Goal: Transaction & Acquisition: Book appointment/travel/reservation

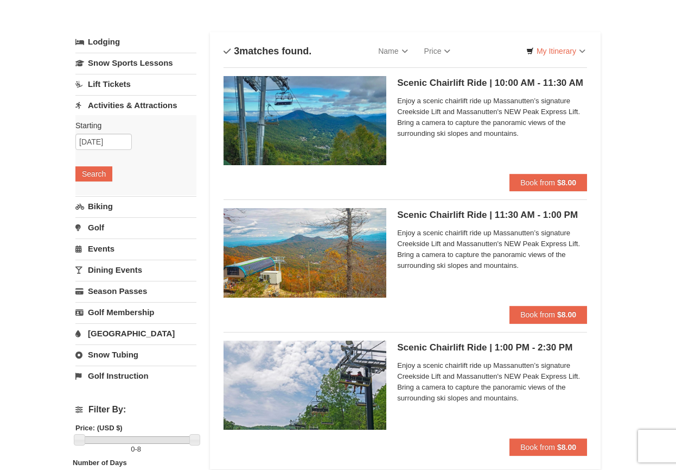
scroll to position [40, 0]
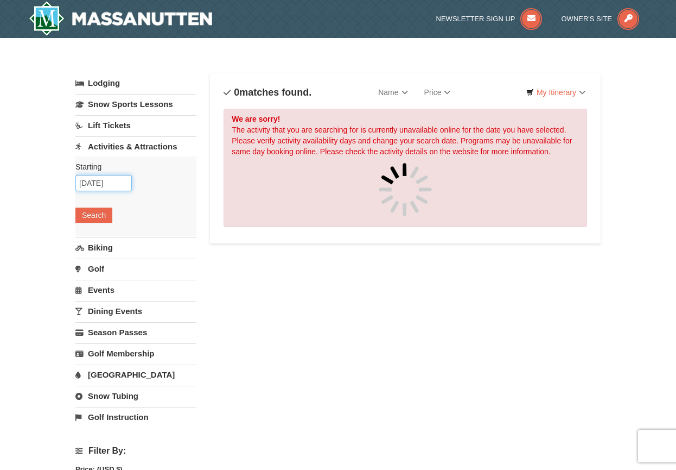
click at [101, 186] on input "10/23/2025" at bounding box center [103, 183] width 56 height 16
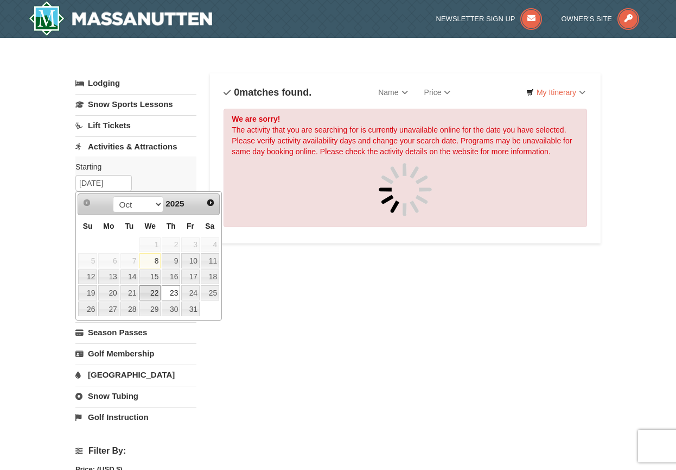
click at [160, 291] on link "22" at bounding box center [149, 292] width 21 height 15
type input "[DATE]"
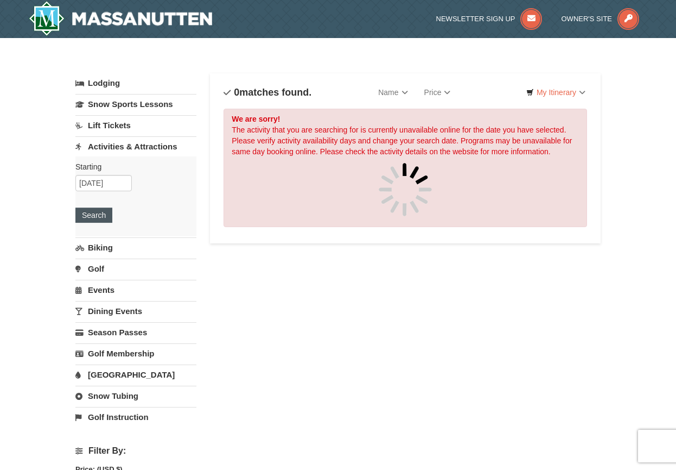
click at [101, 212] on button "Search" at bounding box center [93, 214] width 37 height 15
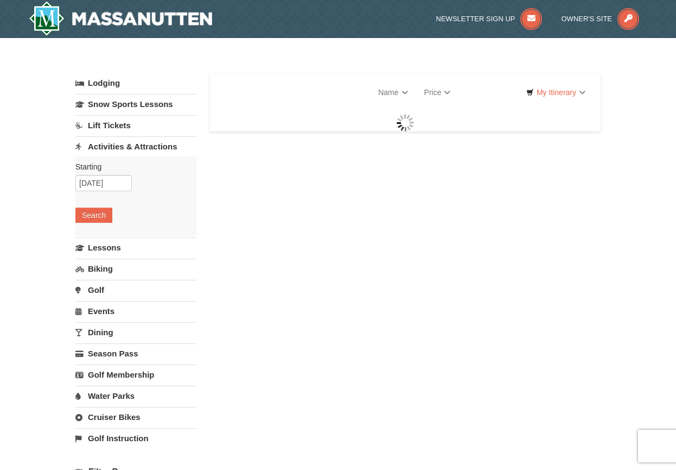
select select "10"
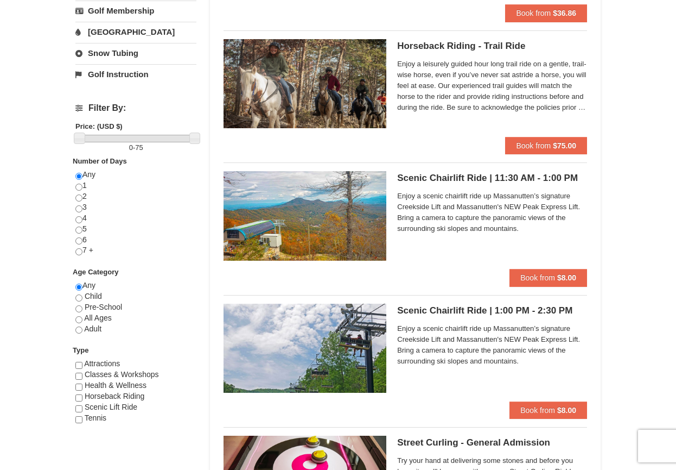
scroll to position [357, 0]
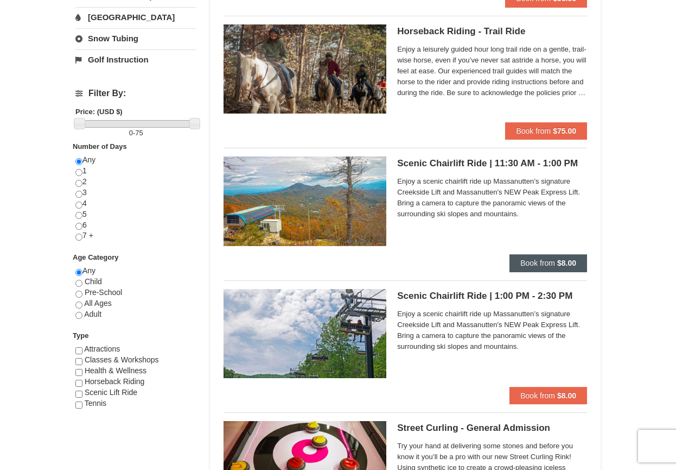
click at [540, 260] on span "Book from" at bounding box center [538, 262] width 35 height 9
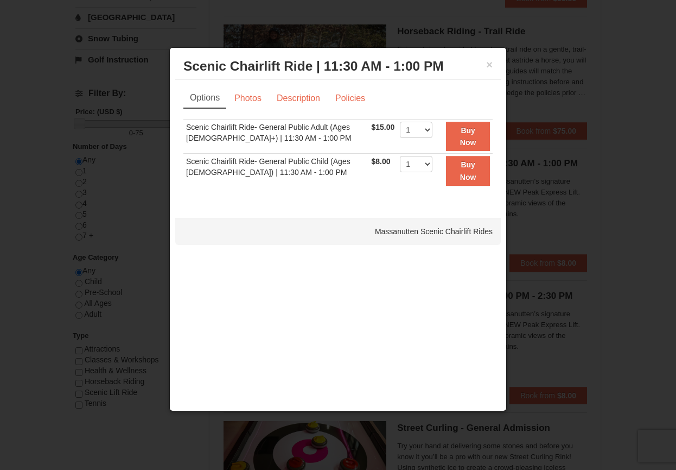
click at [595, 93] on div at bounding box center [338, 235] width 676 height 470
